Goal: Task Accomplishment & Management: Manage account settings

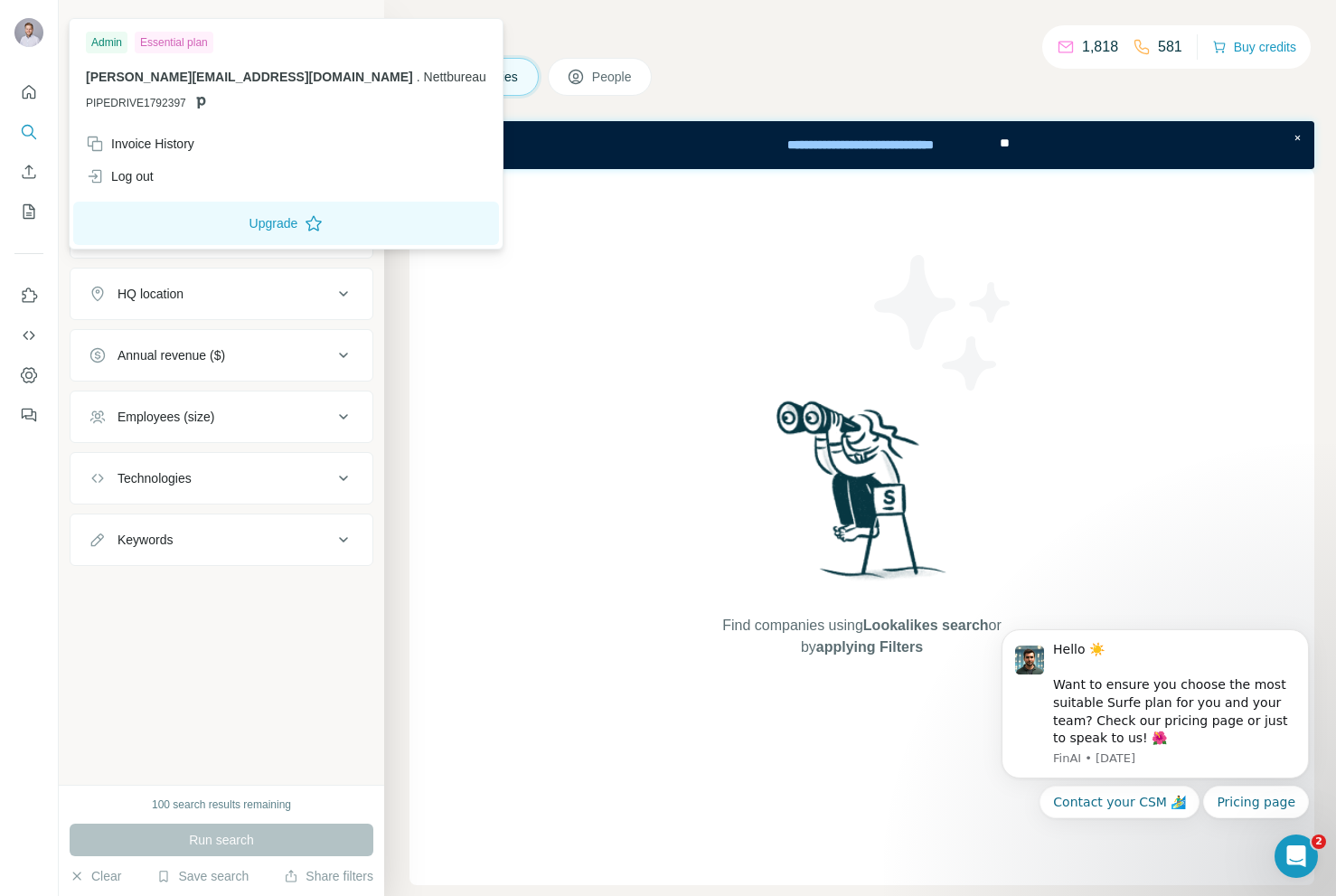
click at [35, 41] on img at bounding box center [29, 32] width 29 height 29
click at [132, 138] on div "Invoice History" at bounding box center [140, 144] width 109 height 18
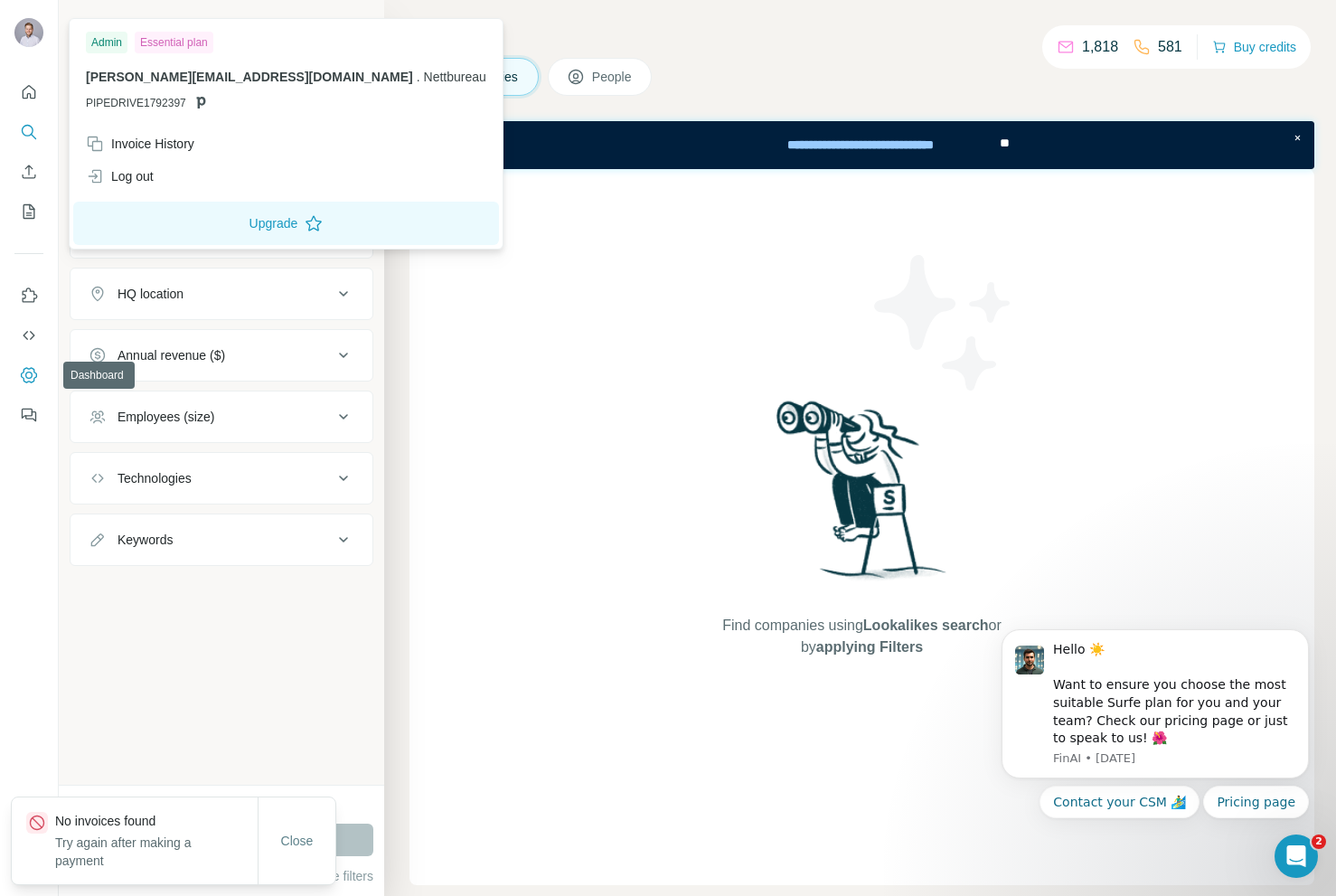
click at [28, 369] on icon "Dashboard" at bounding box center [29, 375] width 17 height 16
